Goal: Transaction & Acquisition: Purchase product/service

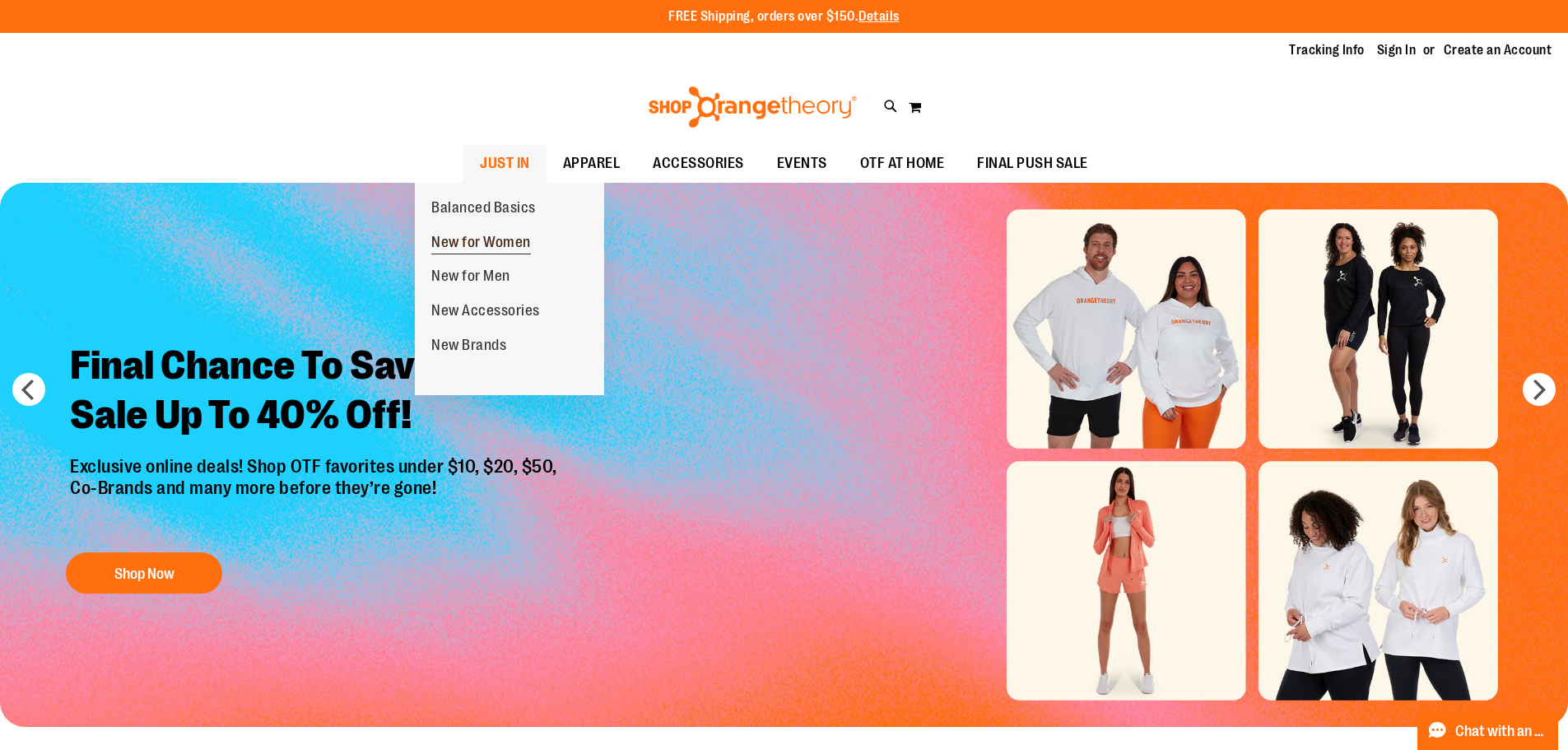
click at [501, 239] on span "New for Women" at bounding box center [481, 243] width 100 height 21
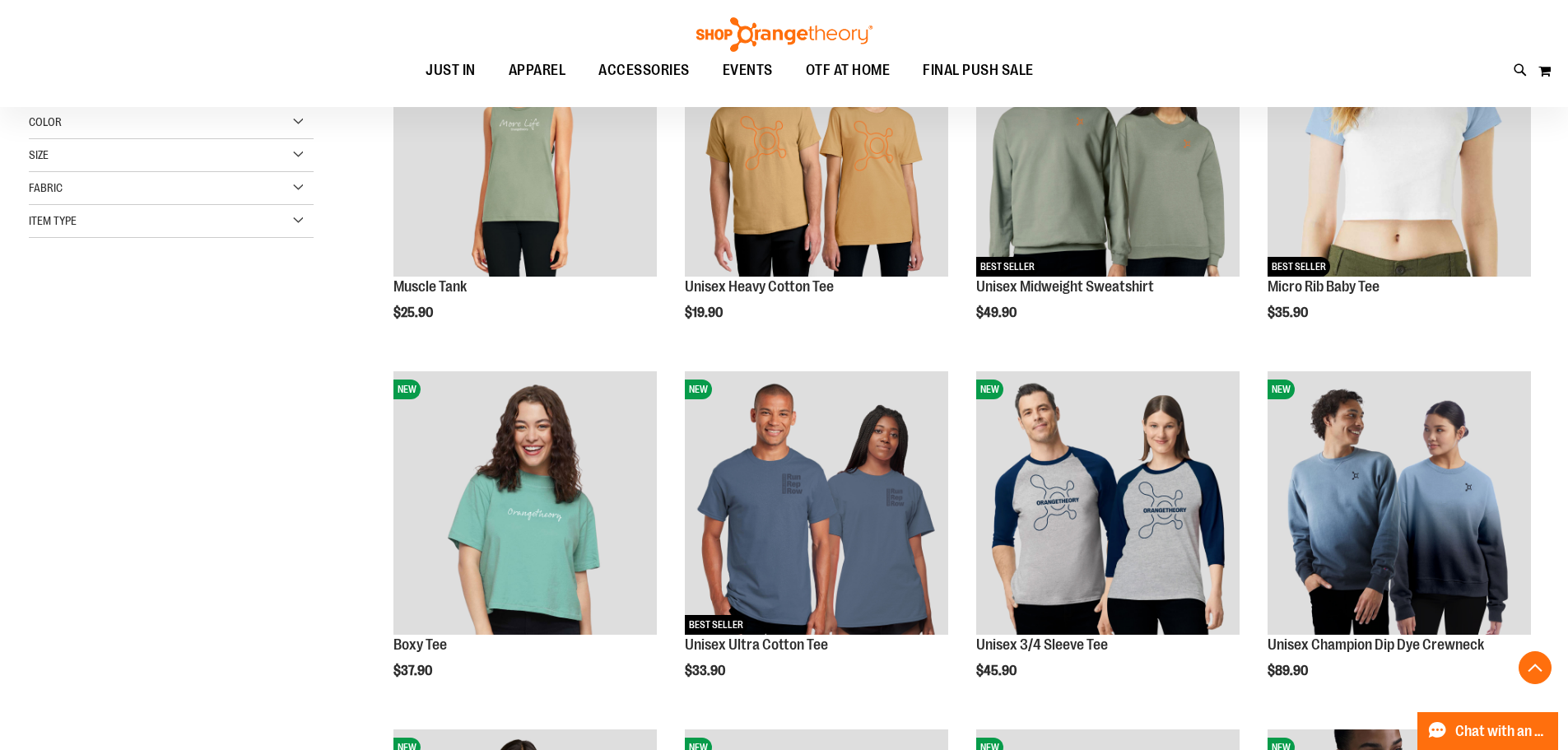
scroll to position [411, 0]
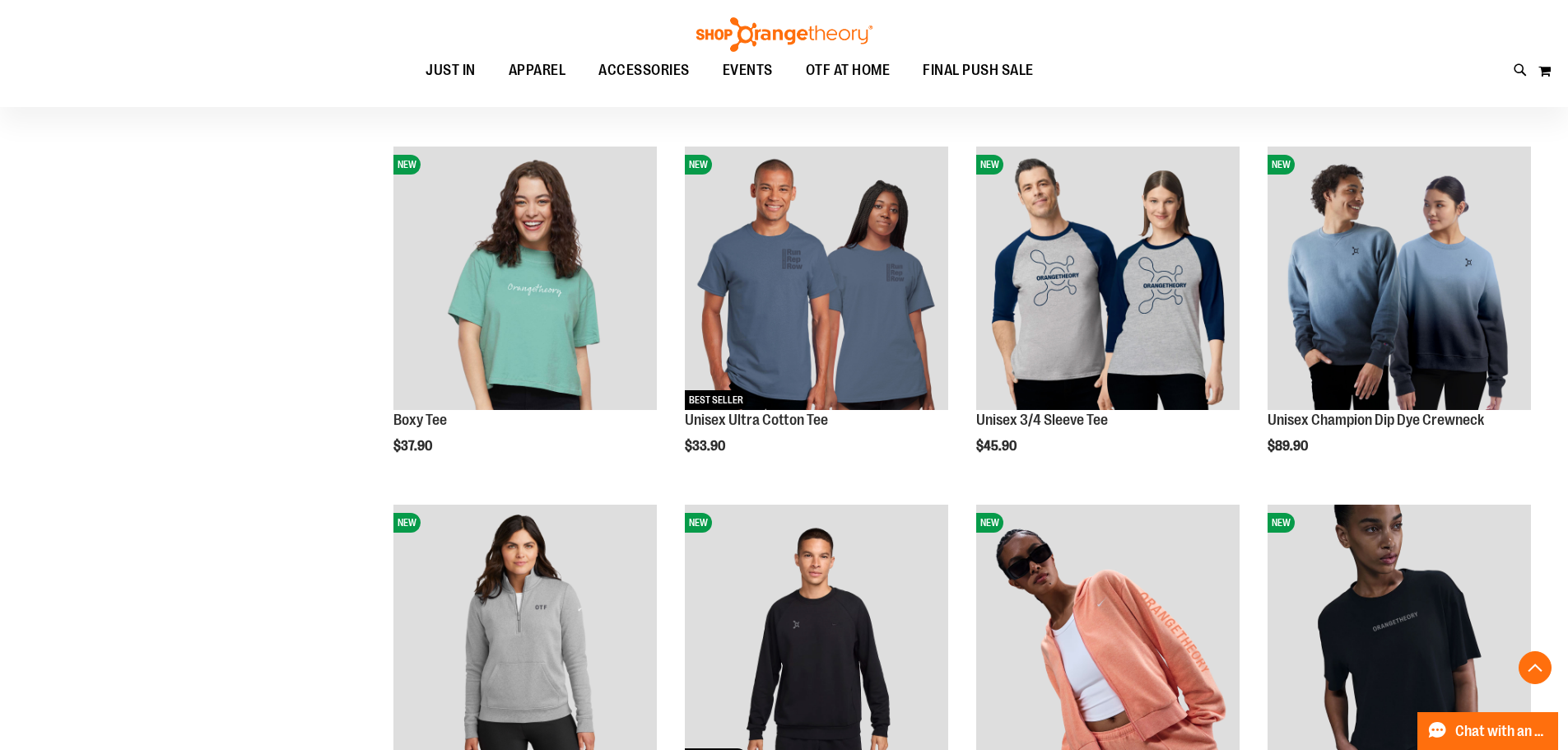
scroll to position [658, 0]
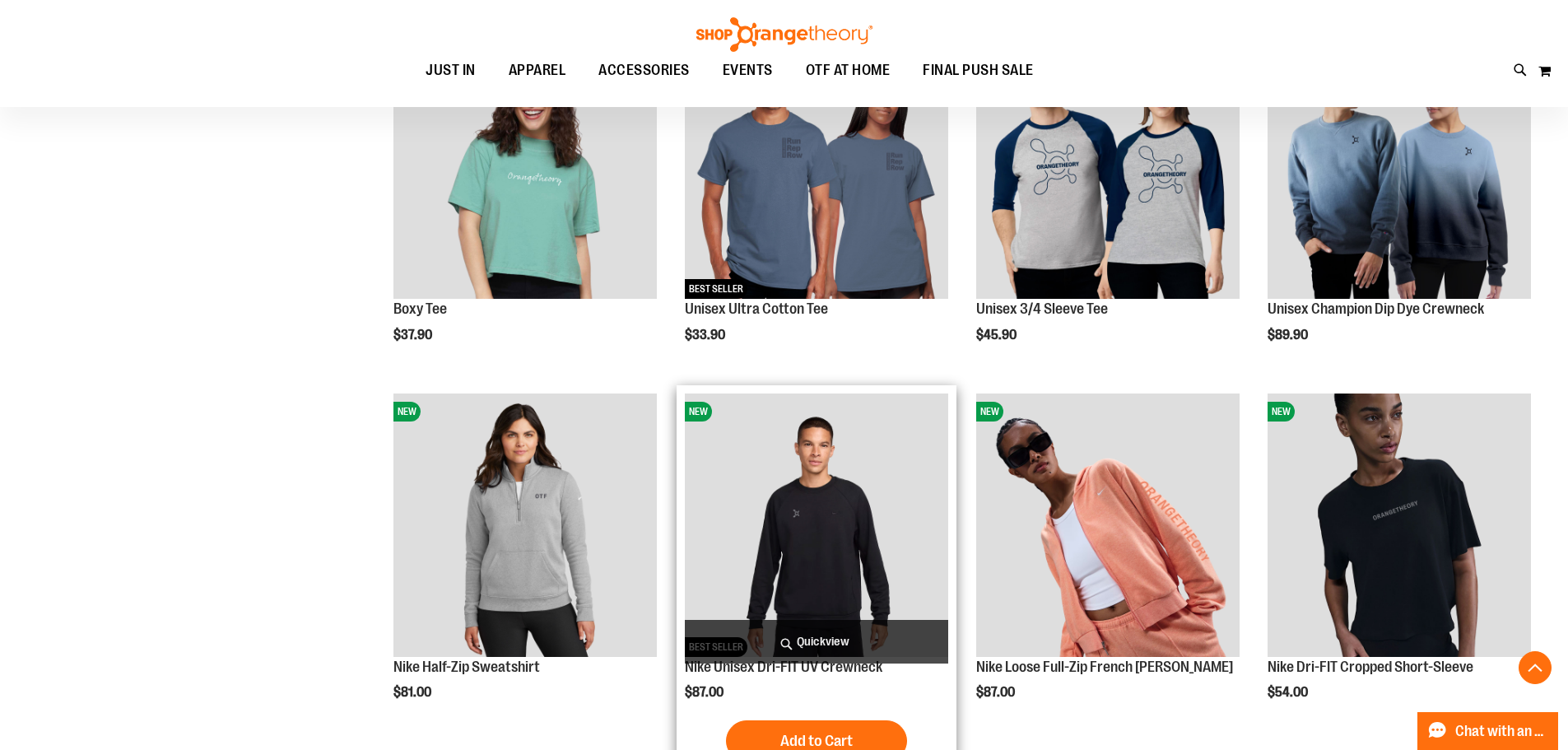
click at [782, 478] on img "product" at bounding box center [816, 525] width 264 height 264
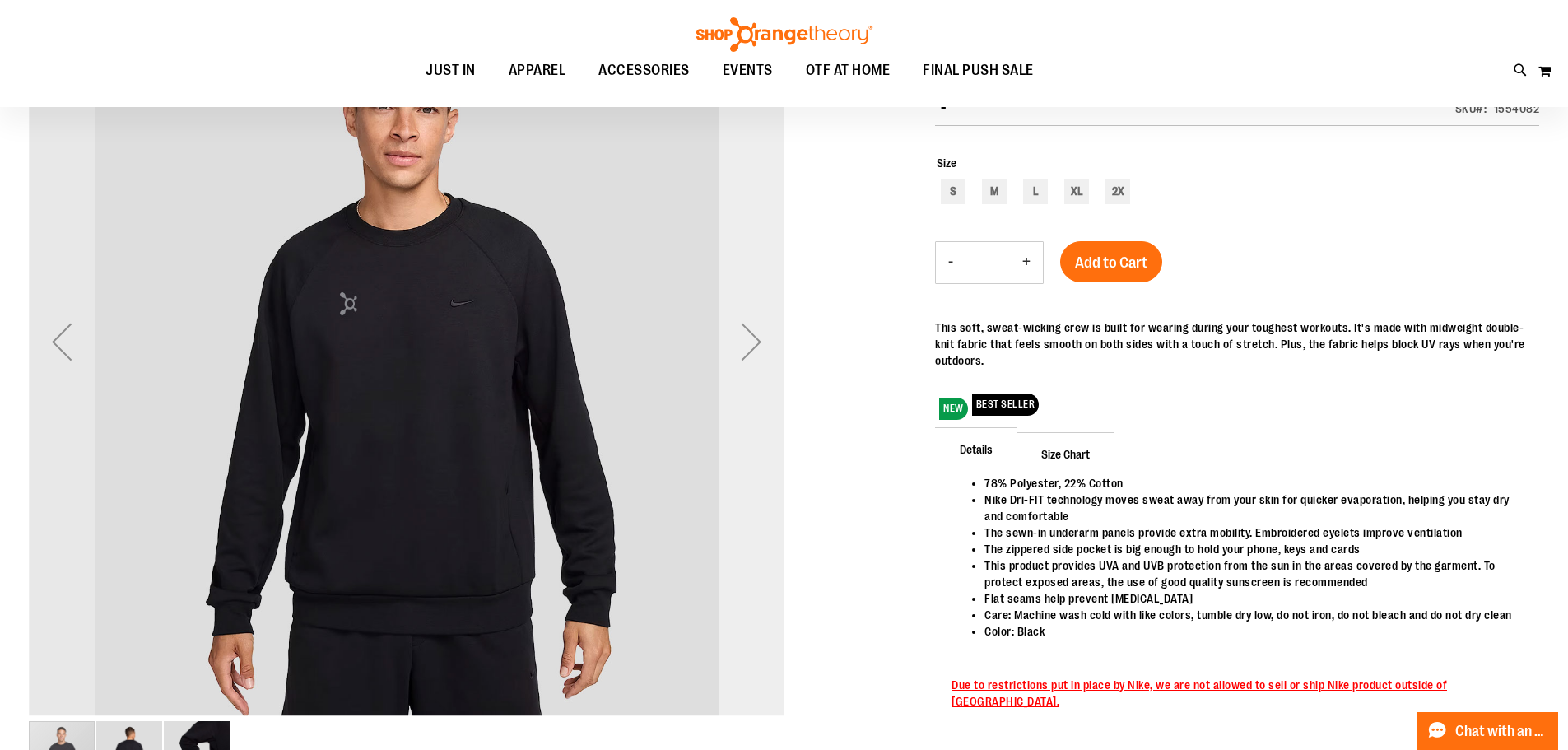
scroll to position [246, 0]
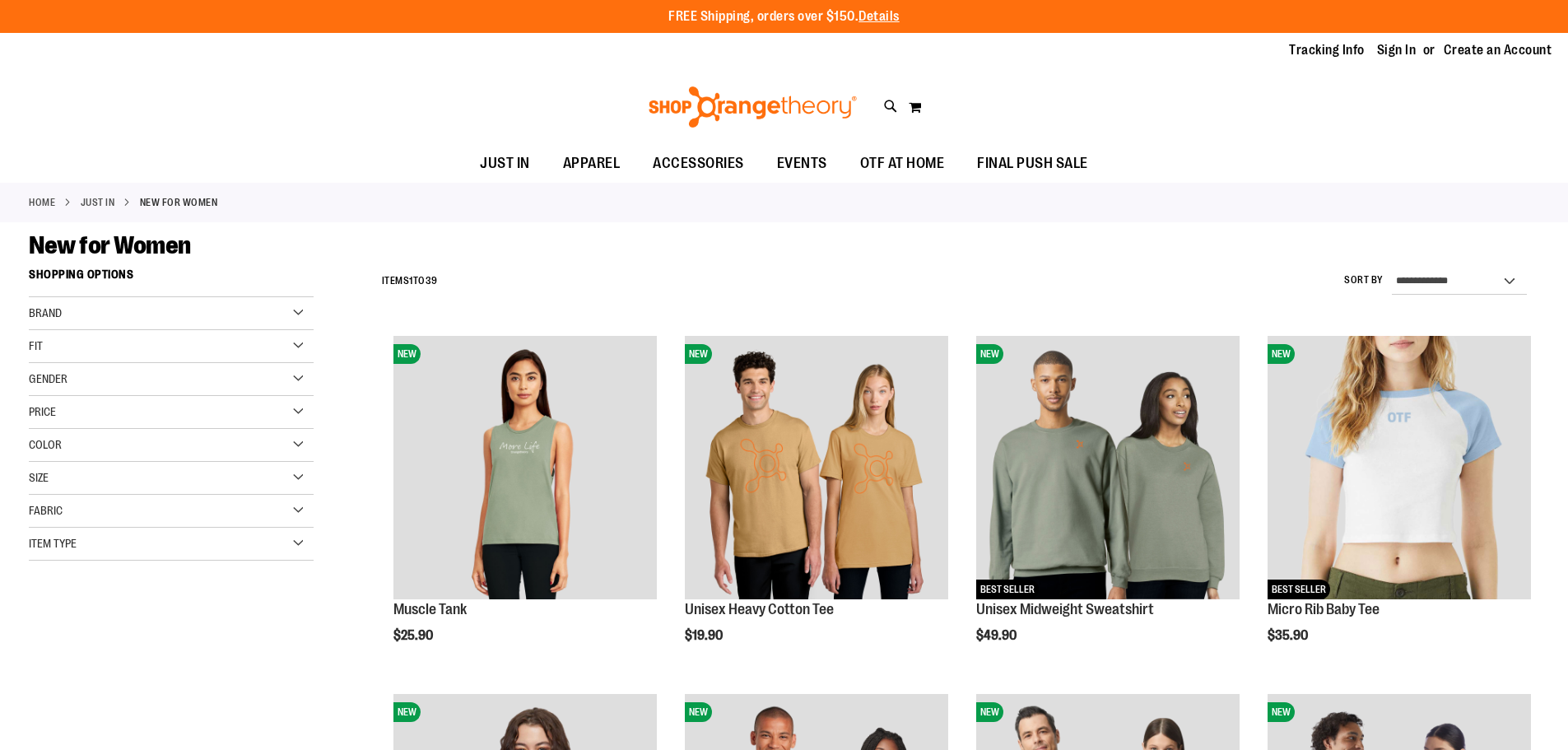
scroll to position [659, 0]
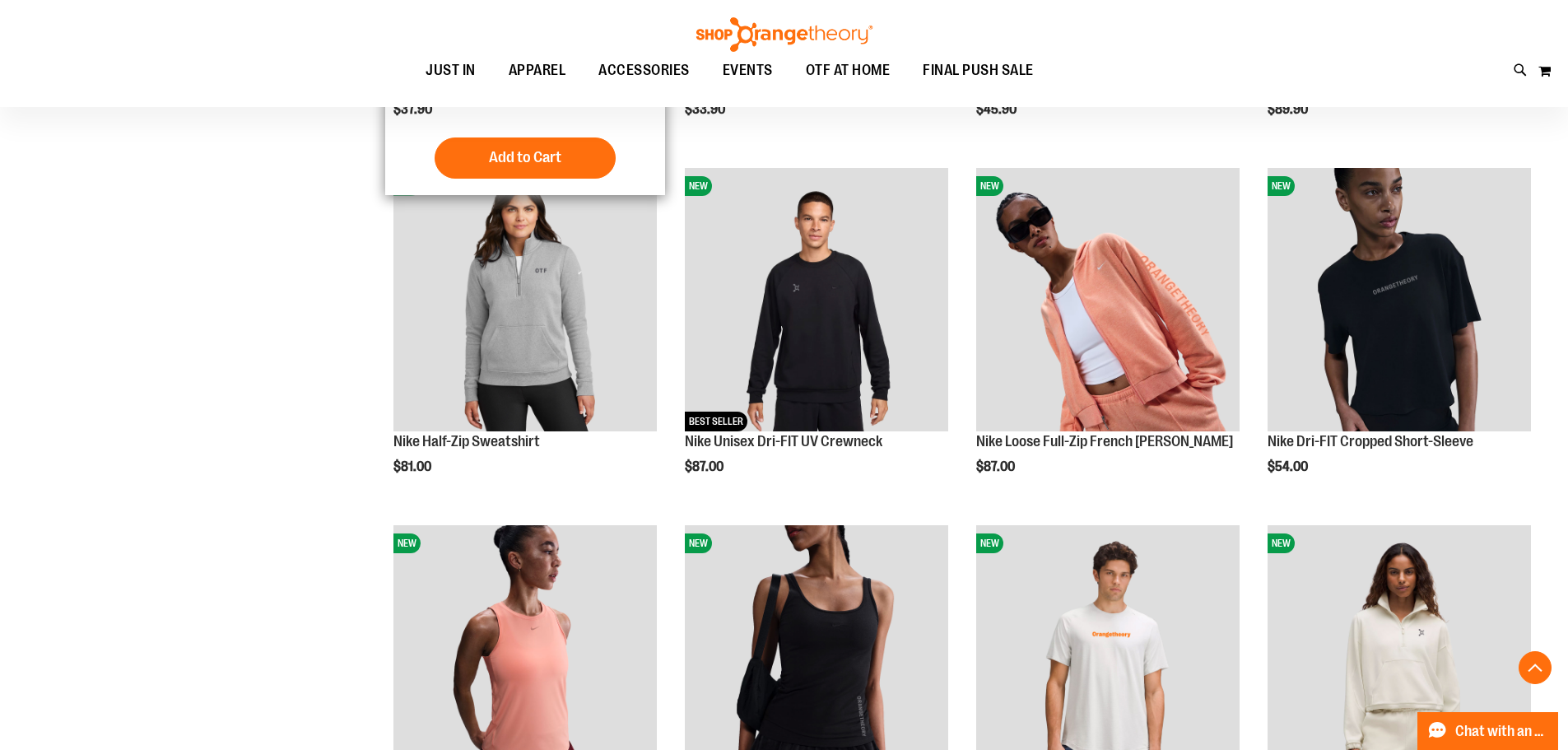
scroll to position [905, 0]
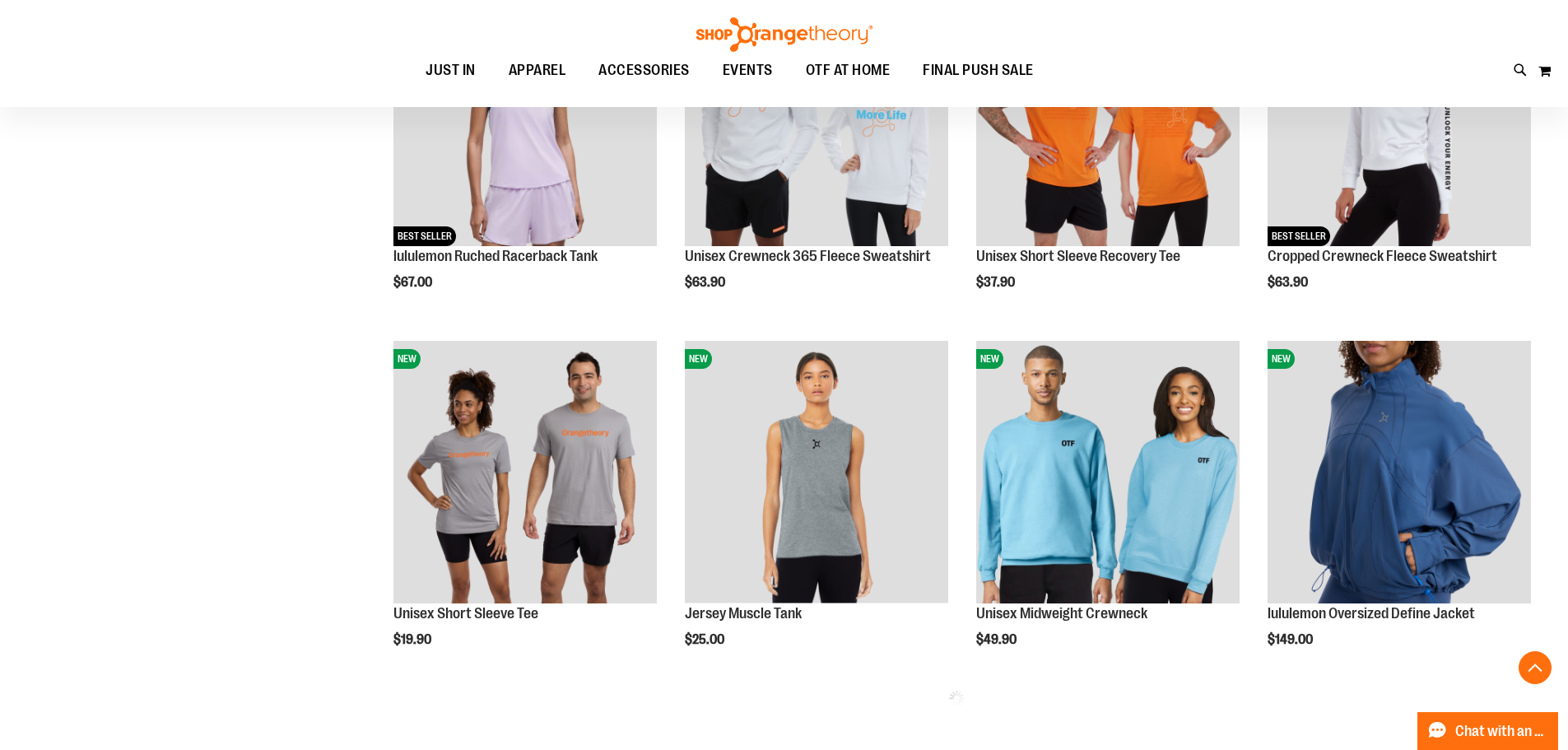
scroll to position [1811, 0]
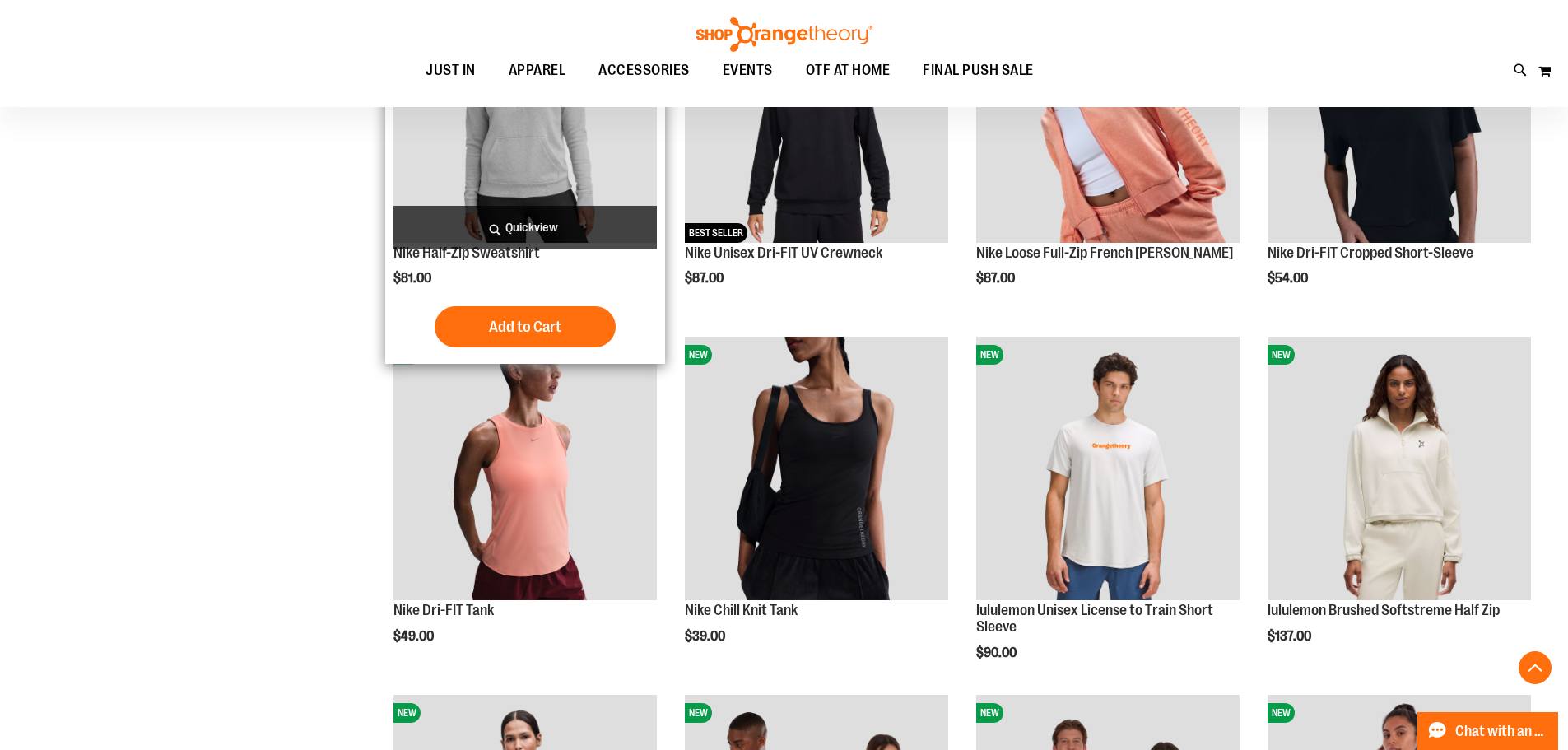
scroll to position [905, 0]
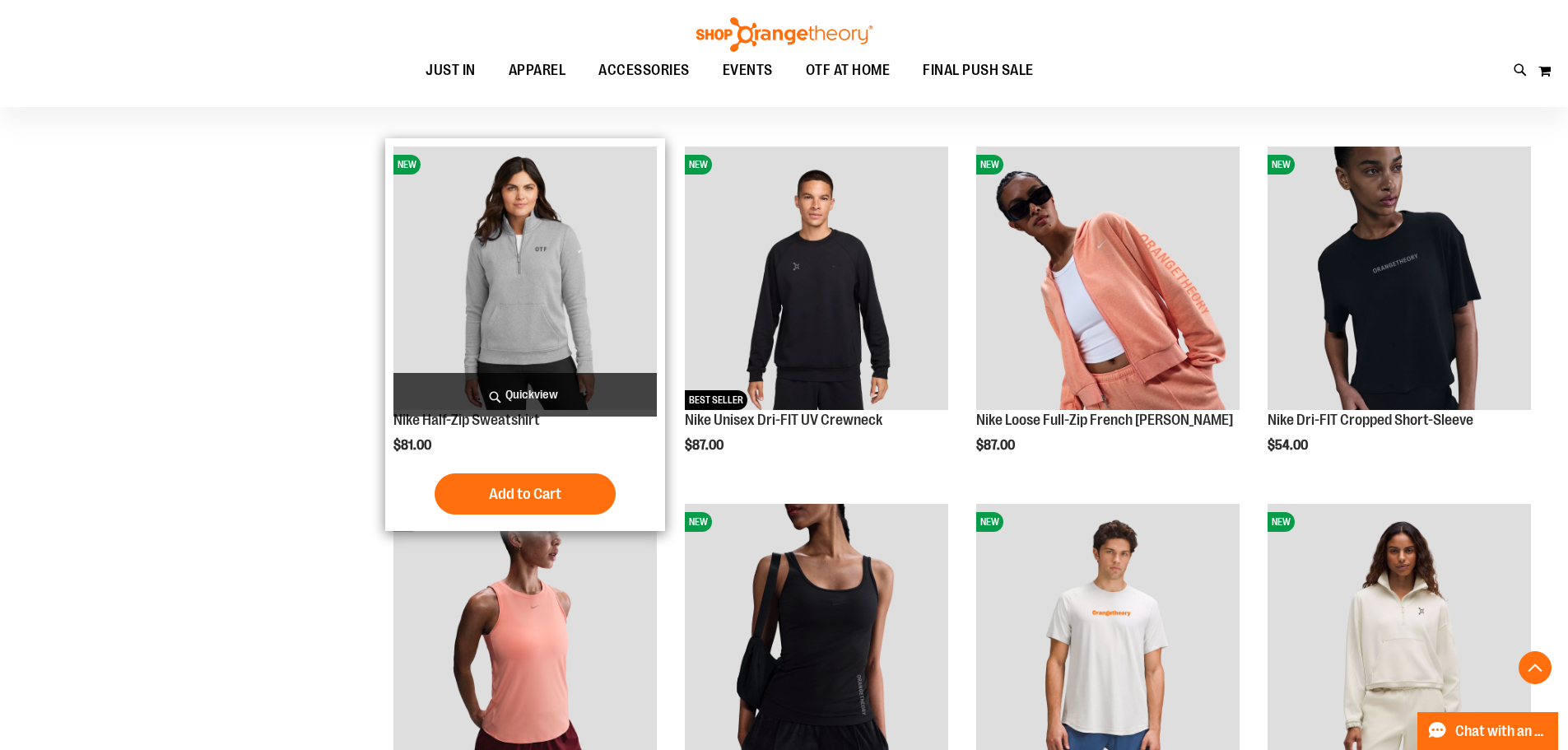
click at [549, 285] on img "product" at bounding box center [524, 277] width 264 height 264
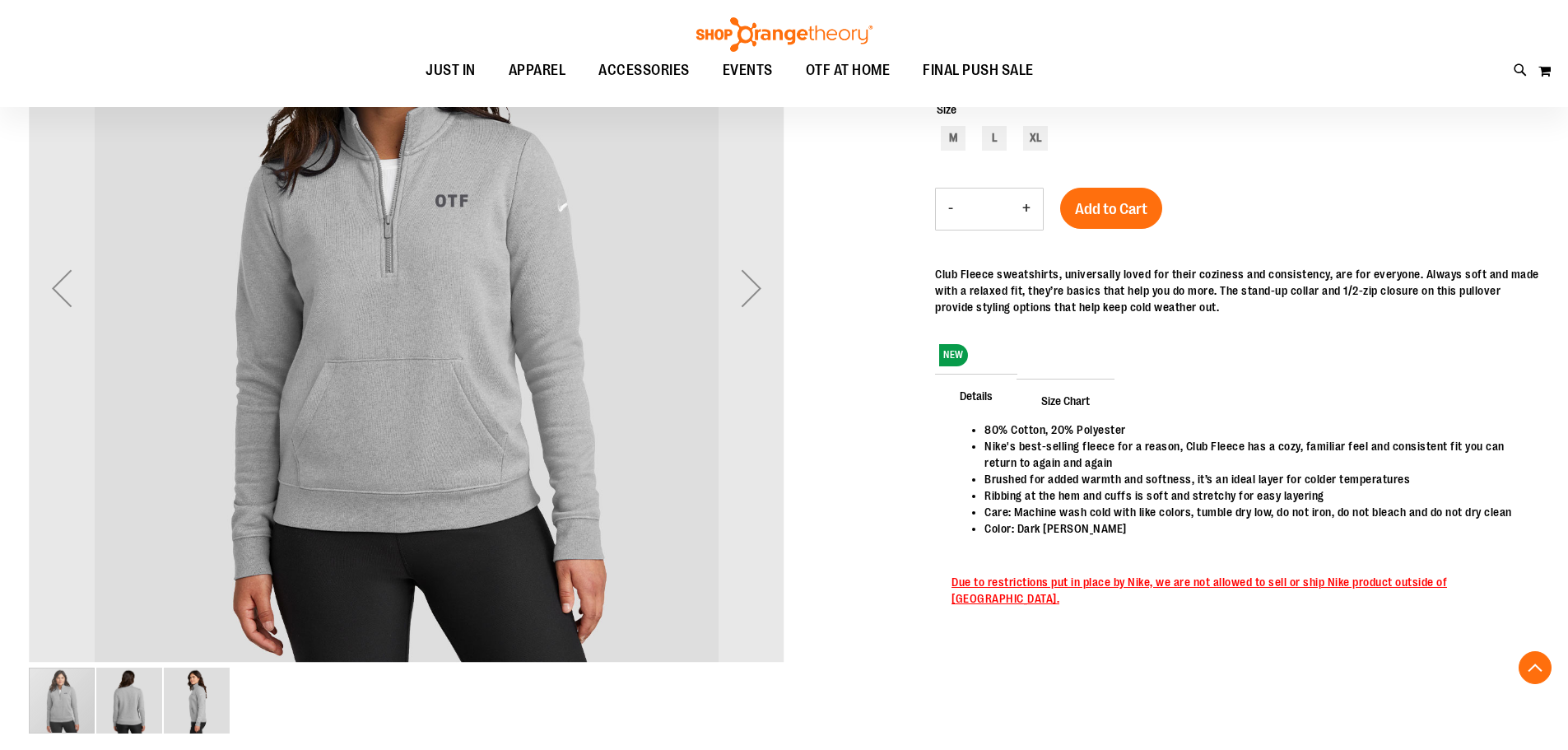
scroll to position [327, 0]
click at [773, 249] on div "Next" at bounding box center [751, 288] width 66 height 756
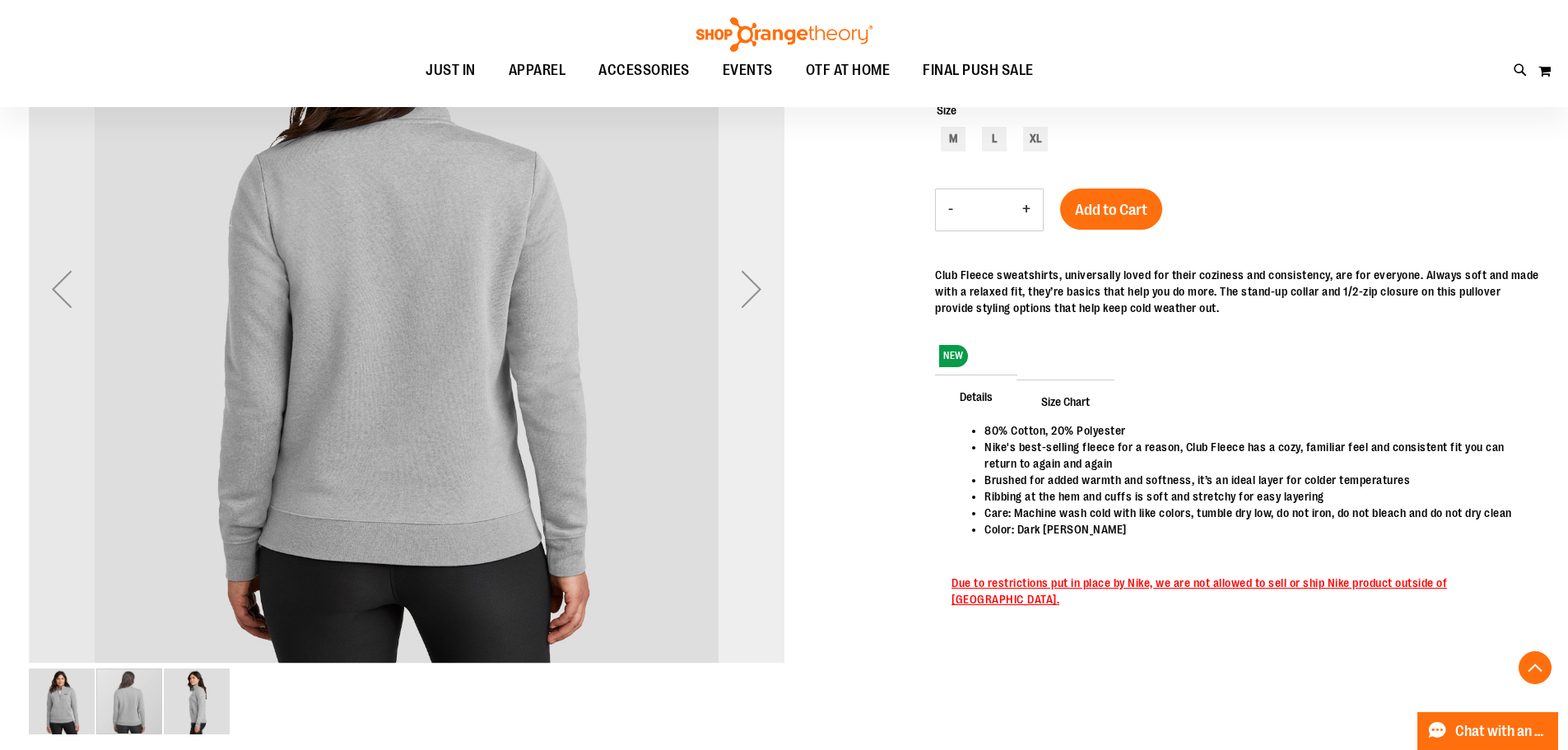
click at [773, 249] on div "Next" at bounding box center [751, 288] width 66 height 756
